Goal: Information Seeking & Learning: Learn about a topic

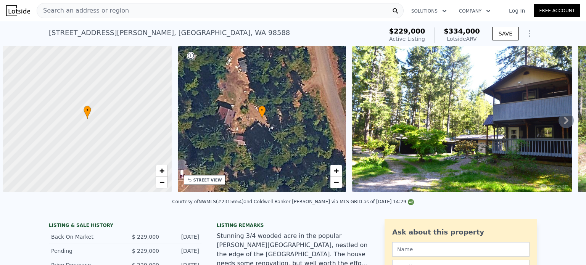
scroll to position [0, 3]
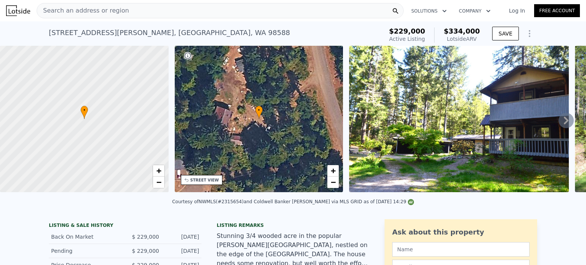
click at [122, 11] on div "Search an address or region" at bounding box center [220, 10] width 367 height 15
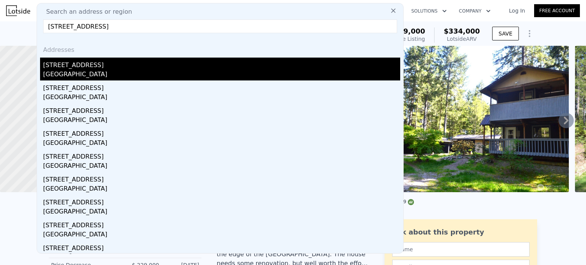
type input "[STREET_ADDRESS]"
click at [104, 74] on div "[GEOGRAPHIC_DATA]" at bounding box center [221, 75] width 357 height 11
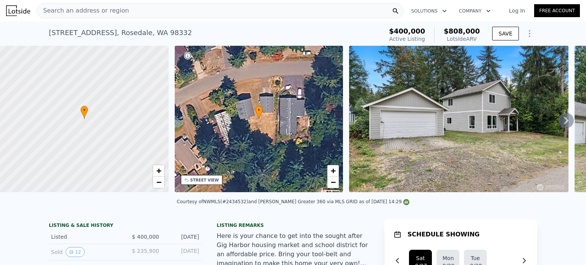
click at [98, 11] on span "Search an address or region" at bounding box center [83, 10] width 92 height 9
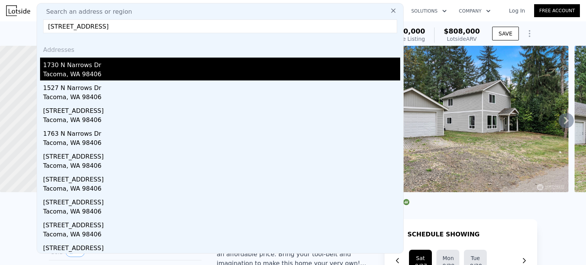
type input "[STREET_ADDRESS]"
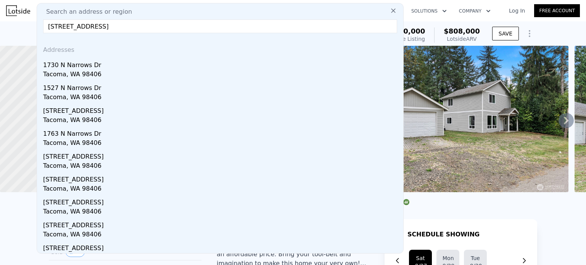
drag, startPoint x: 120, startPoint y: 68, endPoint x: 136, endPoint y: 76, distance: 18.1
click at [120, 68] on div "1730 N Narrows Dr" at bounding box center [221, 64] width 357 height 12
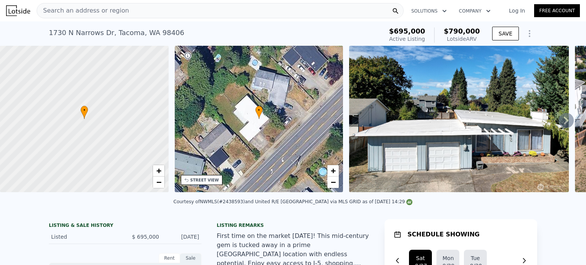
click at [120, 10] on div "Search an address or region" at bounding box center [220, 10] width 367 height 15
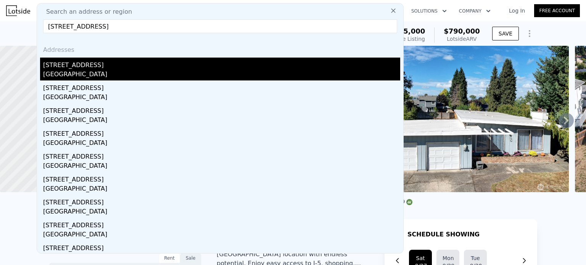
type input "[STREET_ADDRESS]"
click at [47, 67] on div "[STREET_ADDRESS]" at bounding box center [221, 64] width 357 height 12
type input "2"
type input "3"
type input "2"
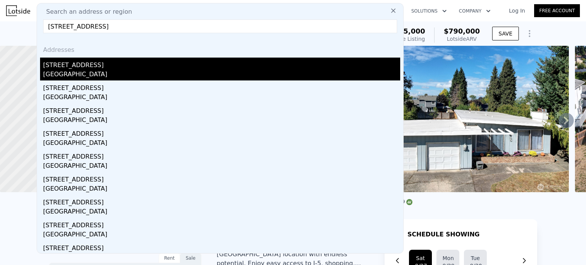
type input "2.25"
type input "1430"
type input "1512"
type input "9625"
type input "11964"
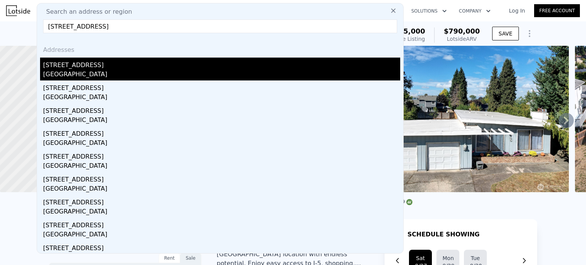
type input "$ 808,000"
type input "4"
type input "$ 326,987"
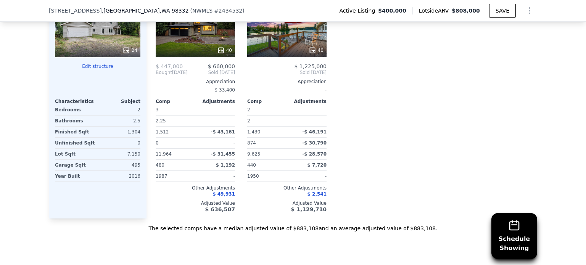
scroll to position [761, 0]
